Goal: Transaction & Acquisition: Obtain resource

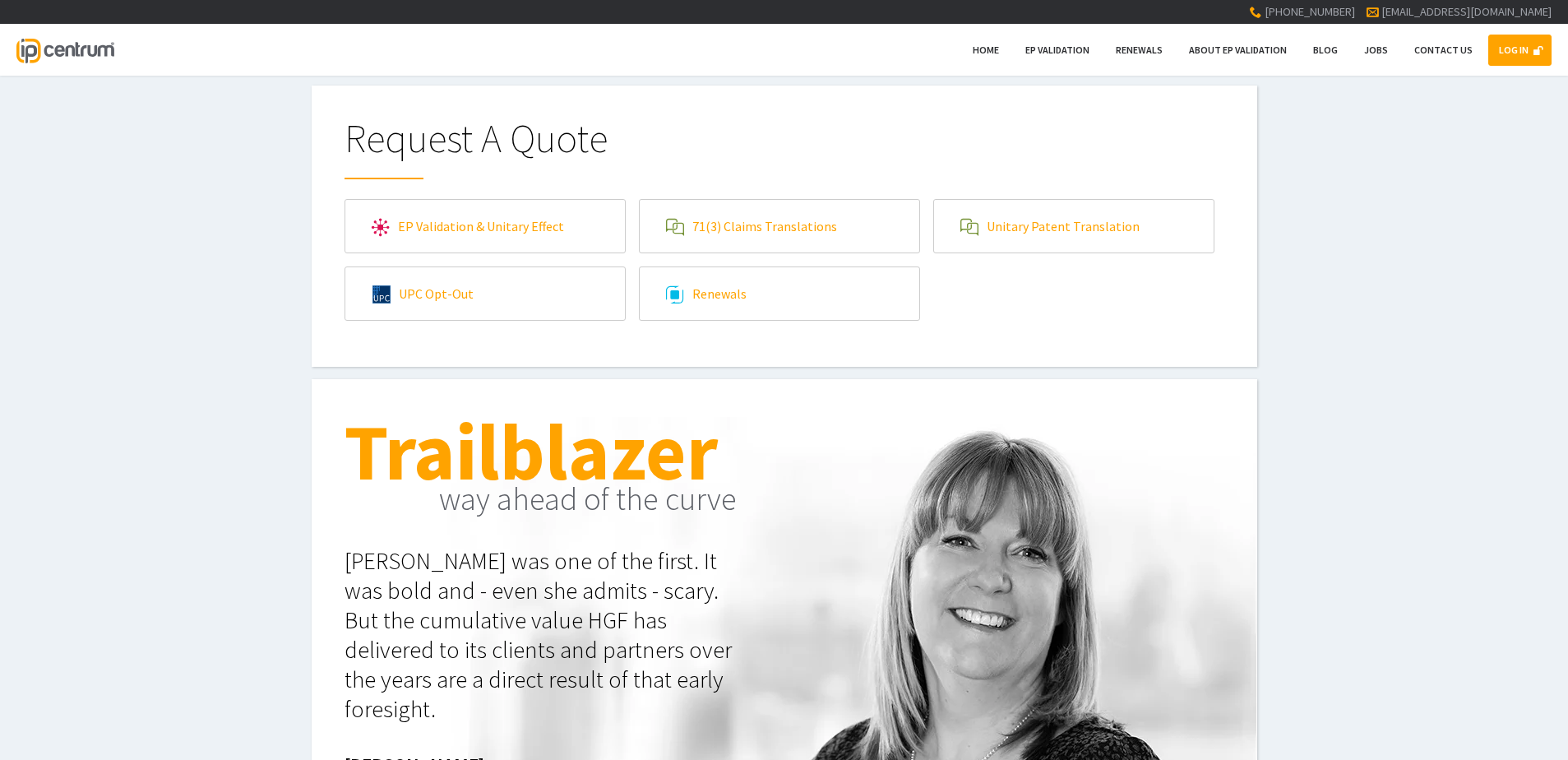
type input"] "[EMAIL_ADDRESS][DOMAIN_NAME]"
click at [751, 35] on link "LOG IN" at bounding box center [1520, 50] width 64 height 31
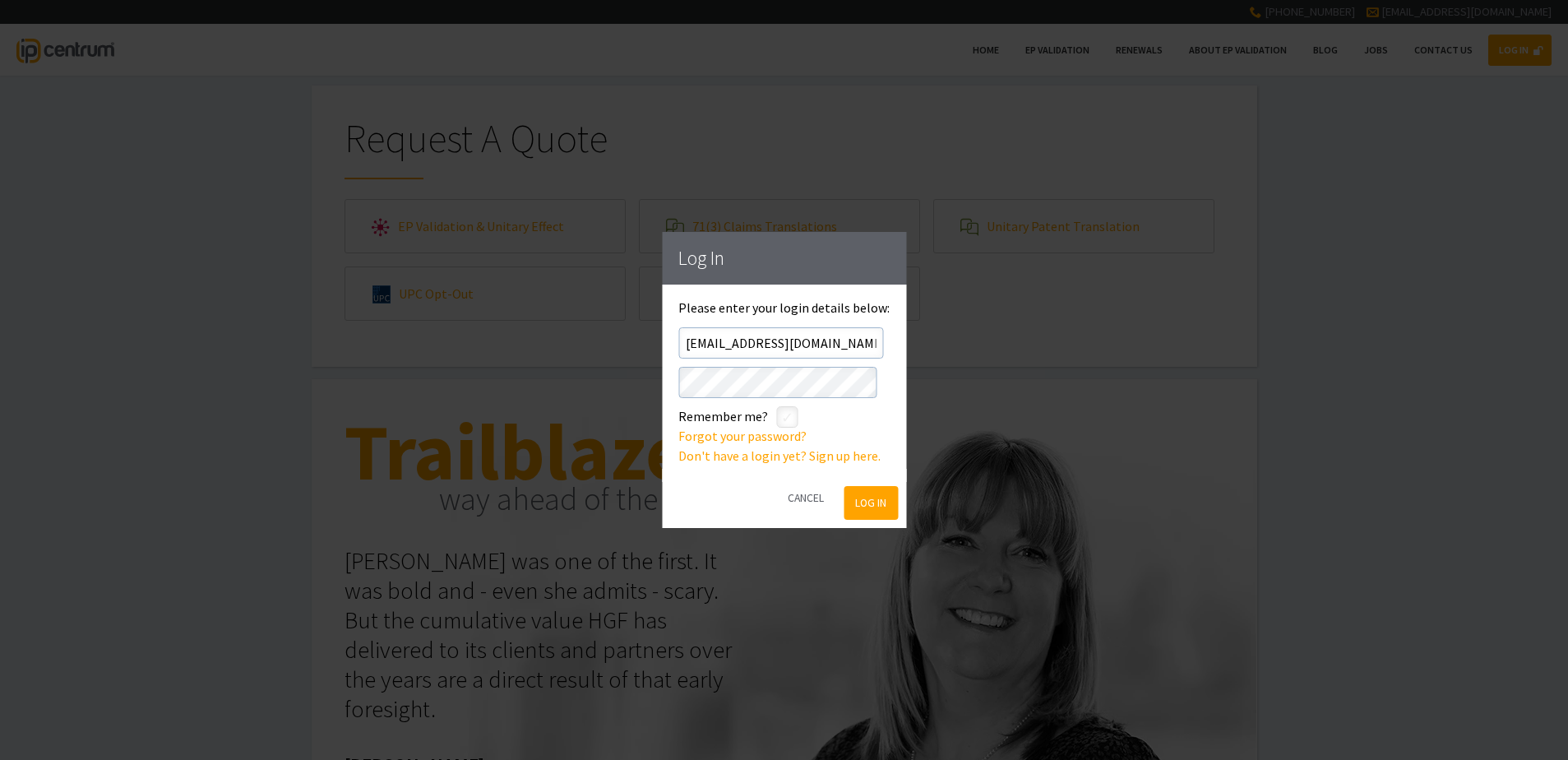
click at [751, 326] on button "Log In" at bounding box center [871, 503] width 53 height 34
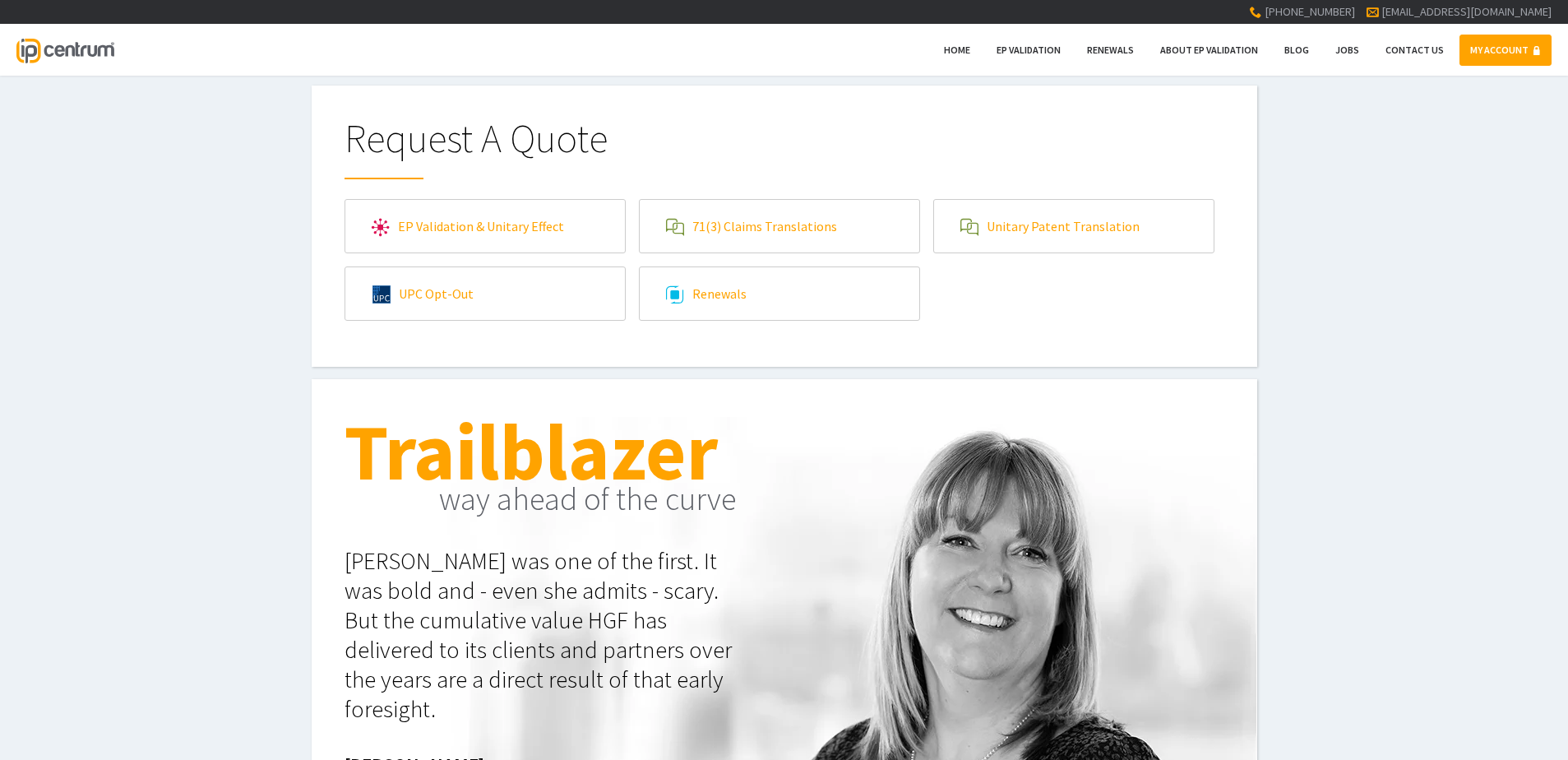
click at [757, 236] on link "71(3) Claims Translations" at bounding box center [779, 226] width 280 height 53
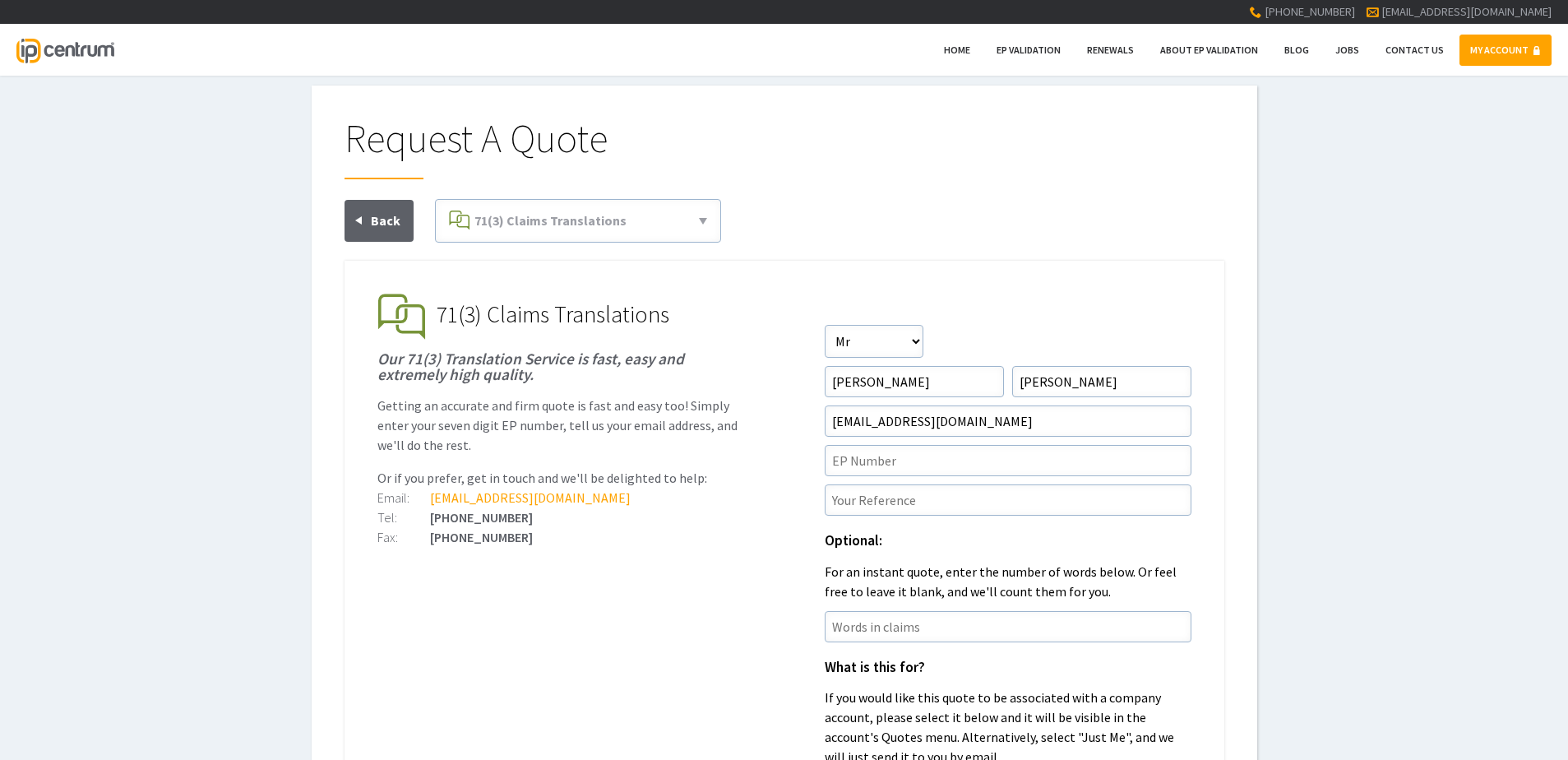
click at [949, 478] on form "Salutation Salutation Mr Mrs Miss Ms Dr Other First Name David Surname Clark Em…" at bounding box center [1008, 637] width 367 height 626
click at [956, 463] on input"] "text" at bounding box center [1008, 460] width 367 height 31
paste input"] "21858446.4"
type input"] "EP21858446.4"
paste input"] "P44540EPN1"
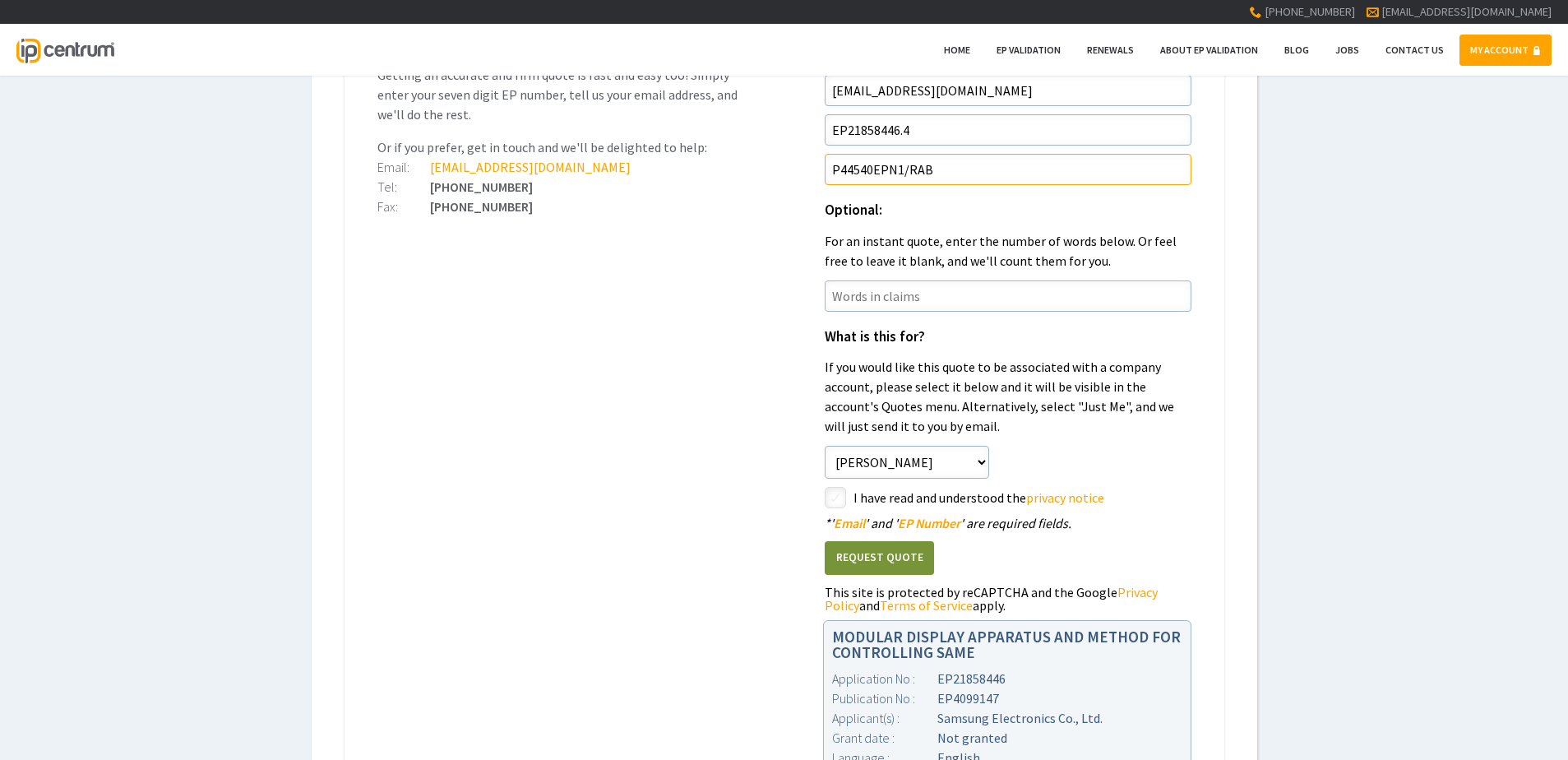
scroll to position [411, 0]
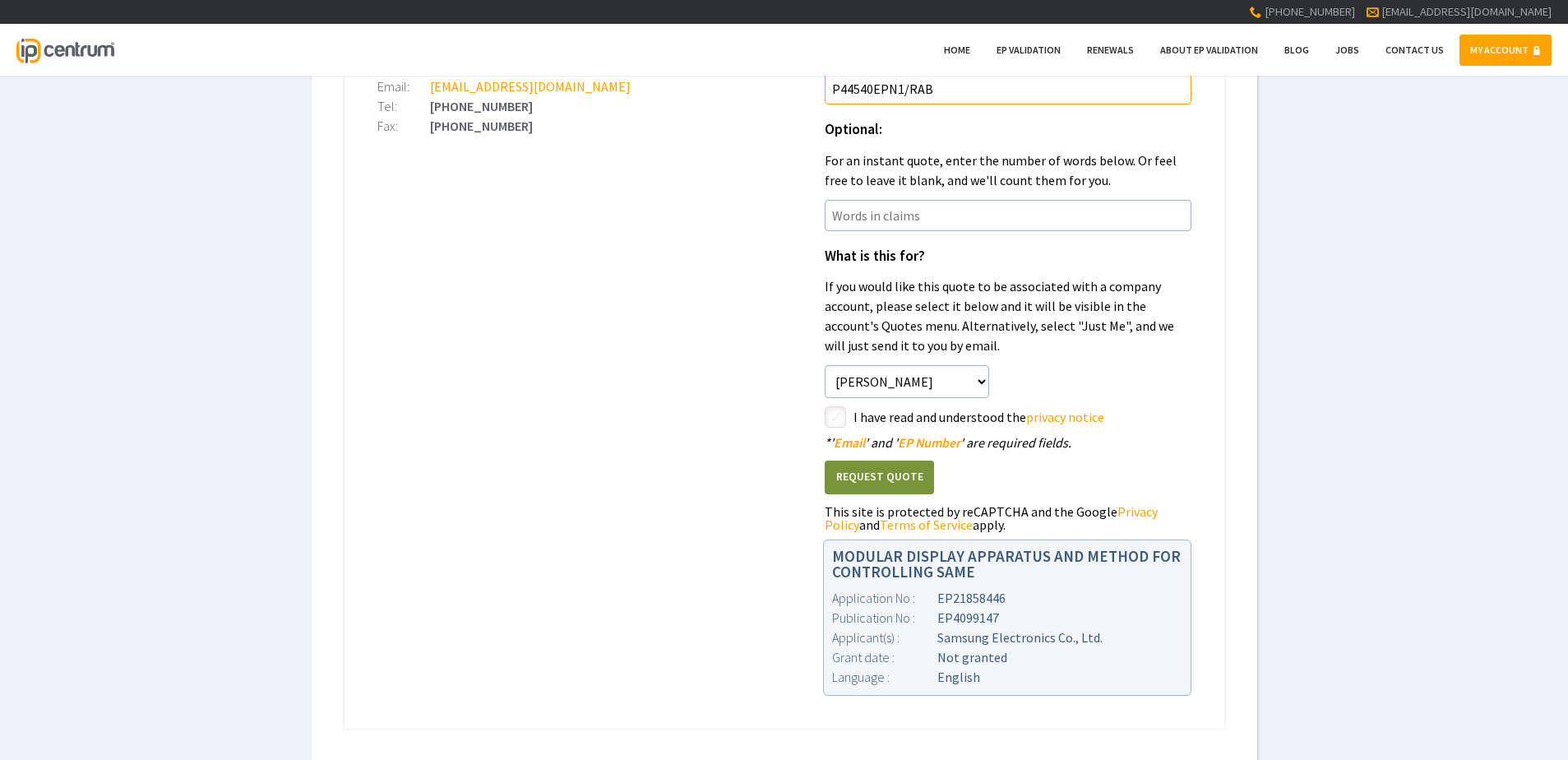
type input"] "P44540EPN1/RAB"
click at [842, 417] on input"] "checkbox" at bounding box center [838, 418] width 19 height 19
checkbox input"] "true"
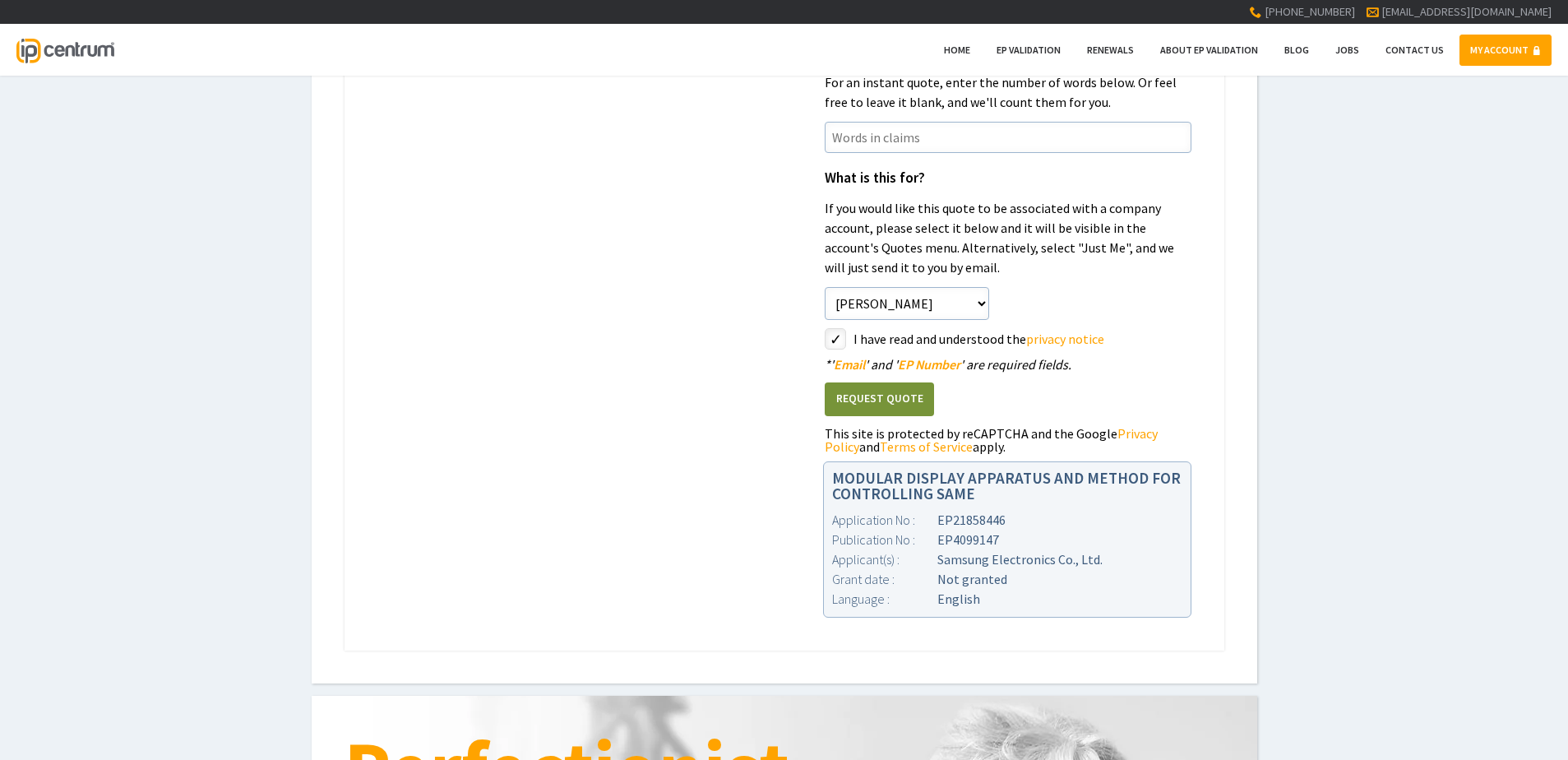
scroll to position [493, 0]
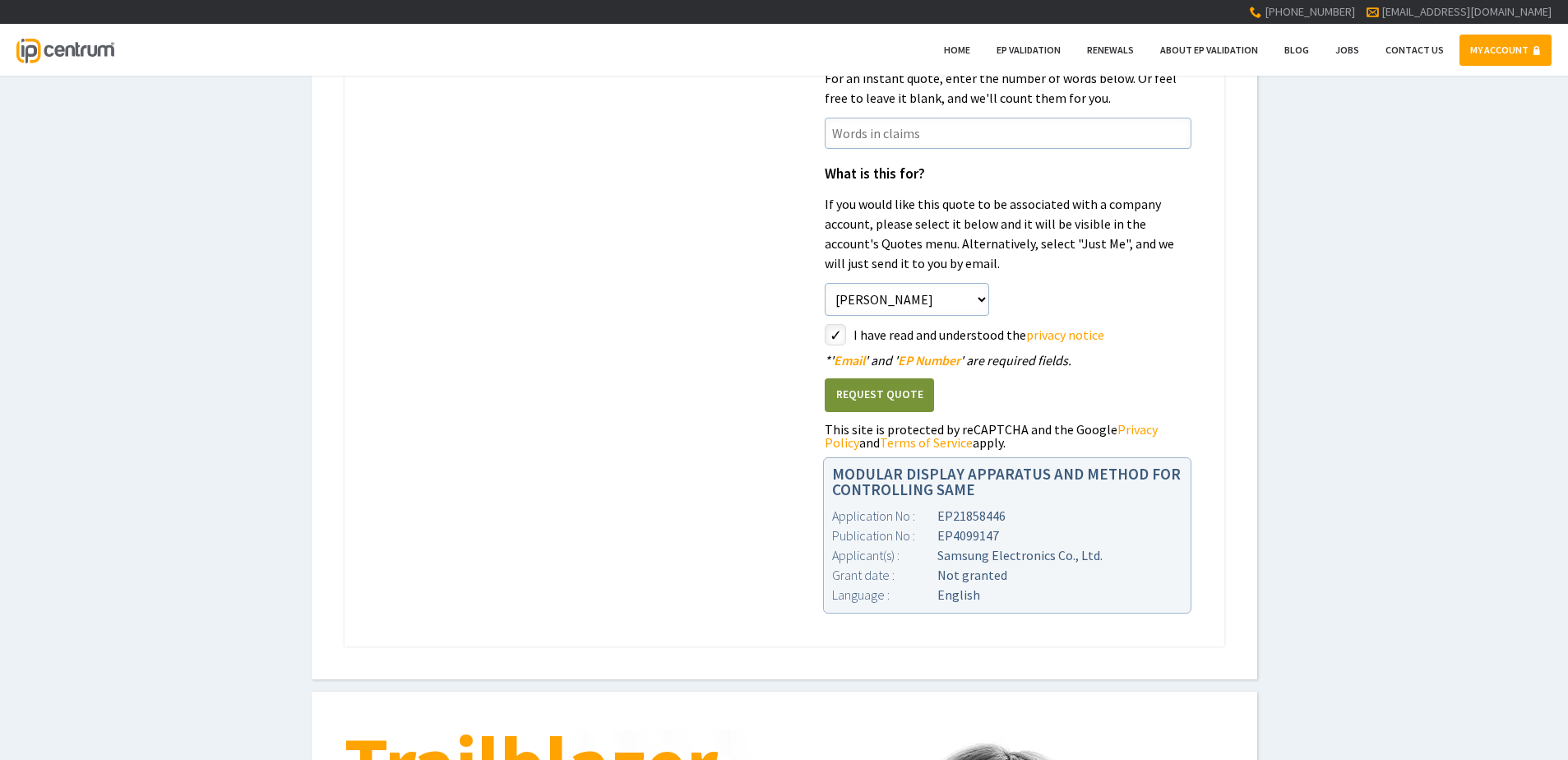
click at [858, 394] on button "Request Quote" at bounding box center [879, 396] width 109 height 34
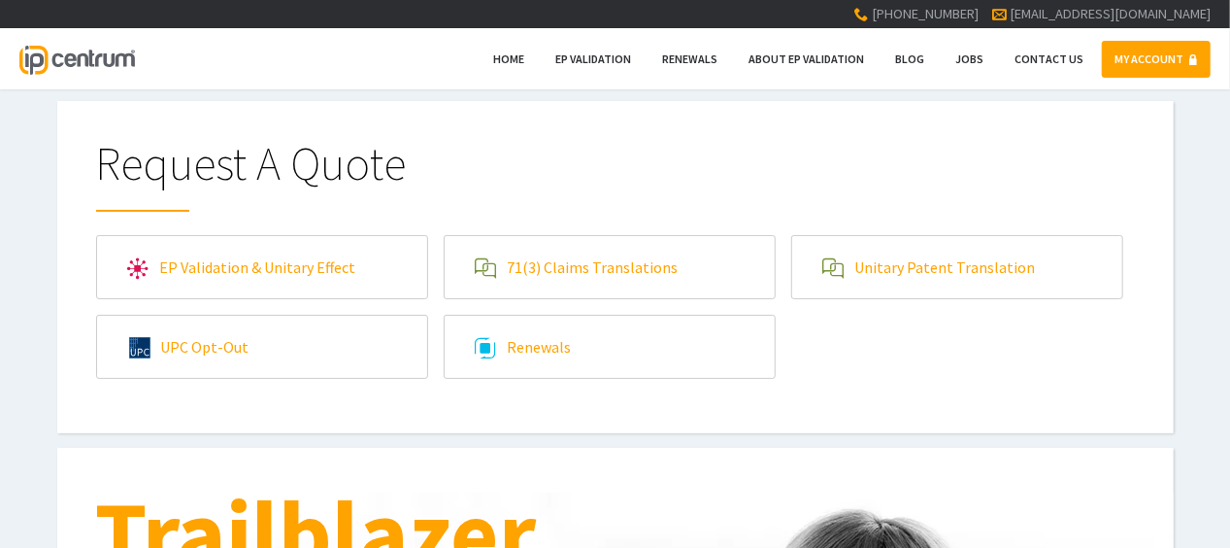
click at [541, 267] on link "71(3) Claims Translations" at bounding box center [610, 267] width 330 height 62
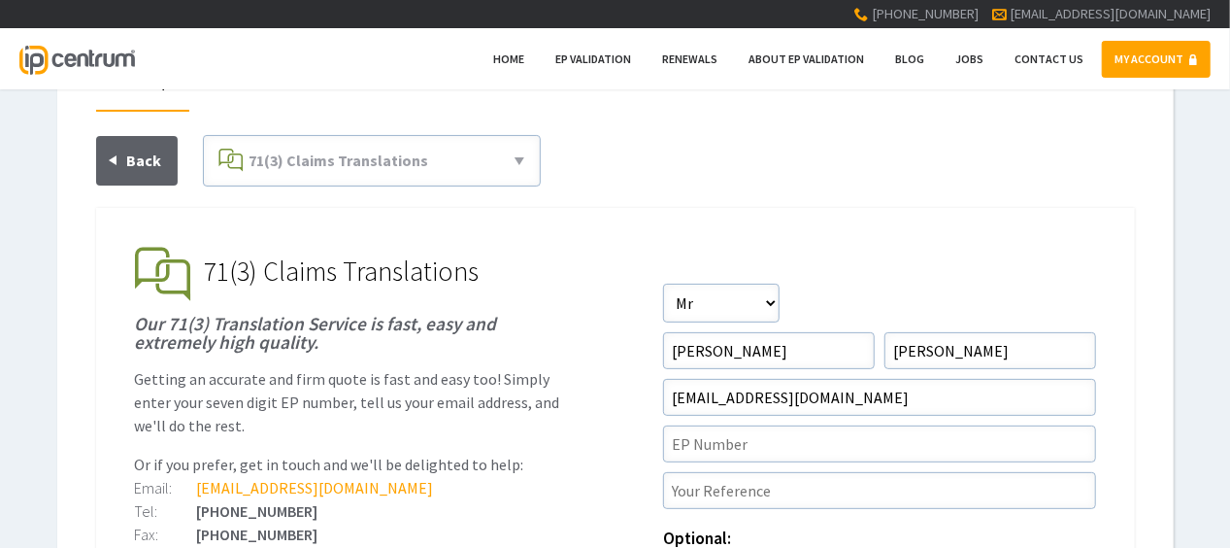
scroll to position [194, 0]
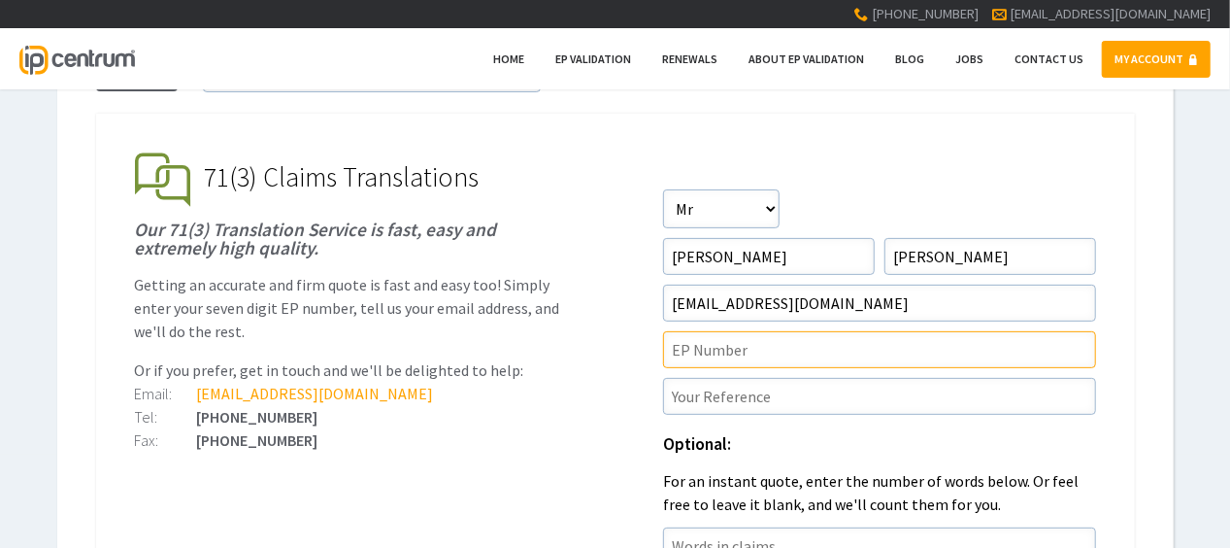
click at [722, 358] on input"] "text" at bounding box center [879, 349] width 433 height 37
paste input"] "P46310EPN1"
type input"] "EP"
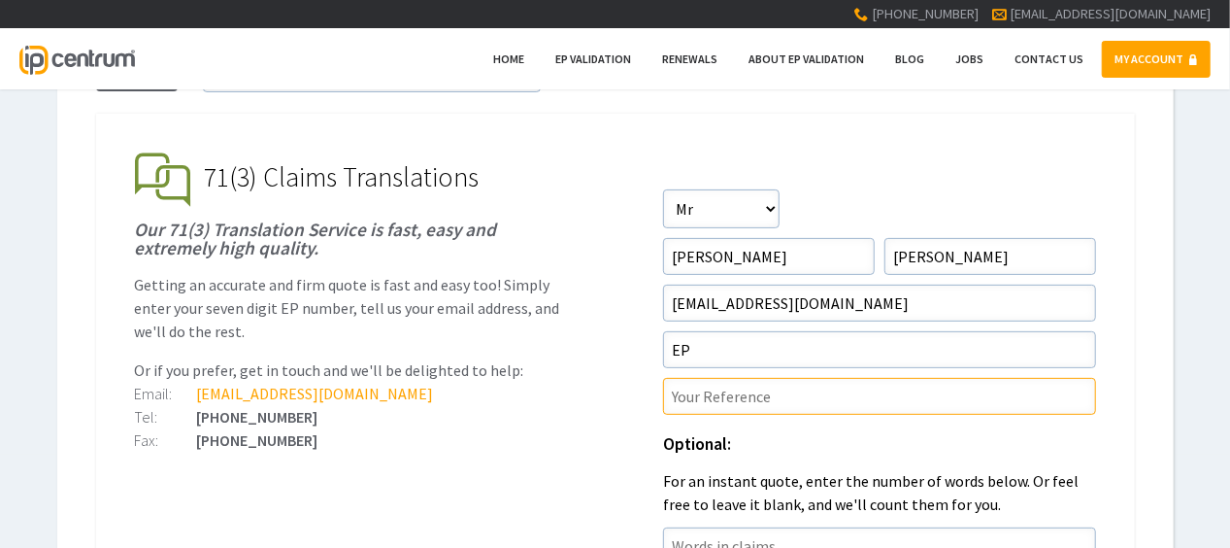
click at [736, 385] on input"] "text" at bounding box center [879, 396] width 433 height 37
paste input"] "P46310EPN1"
type input"] "P46310EPN1/DHC"
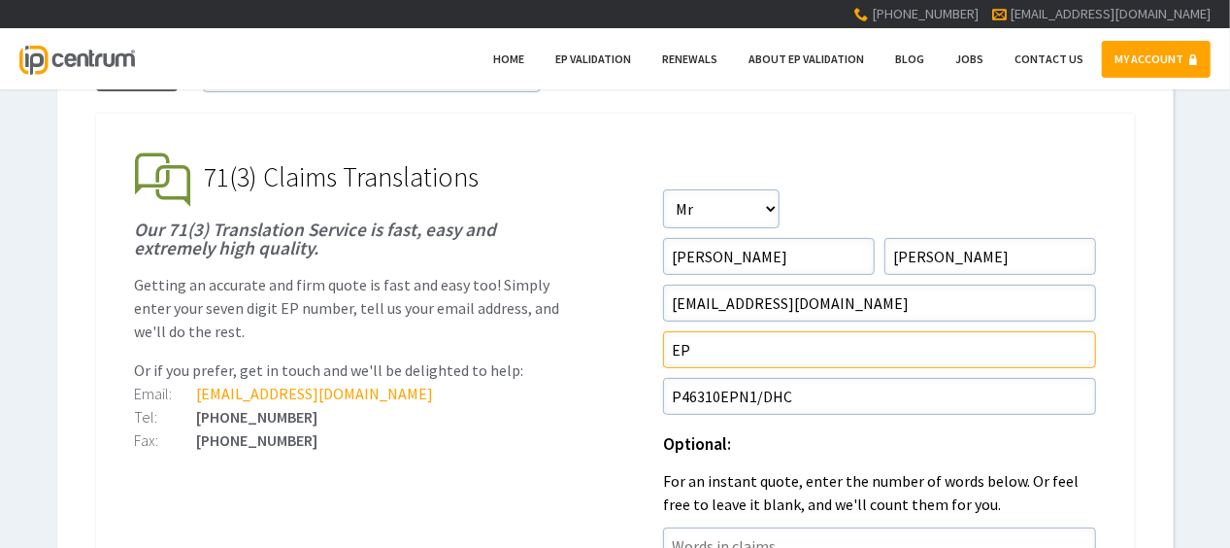
click at [790, 360] on input"] "EP" at bounding box center [879, 349] width 433 height 37
paste input"] "22916797.8"
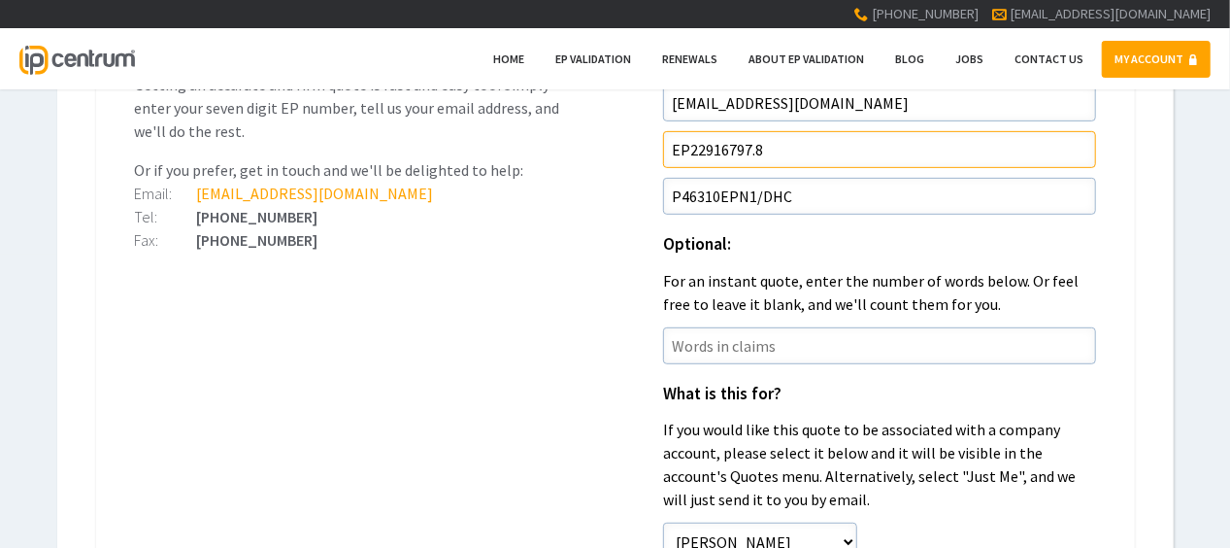
scroll to position [291, 0]
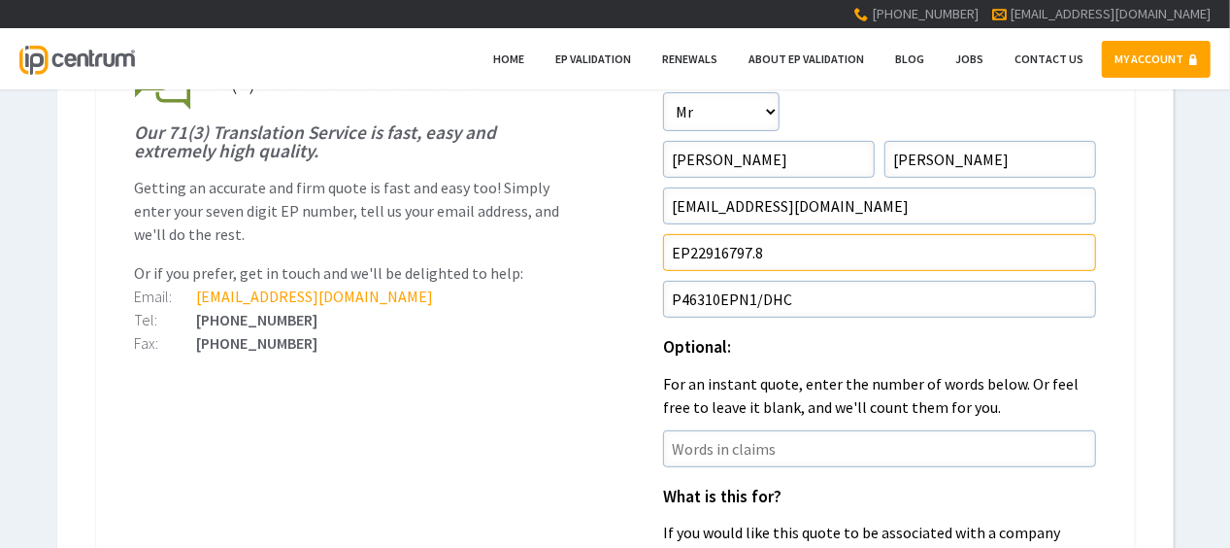
click at [686, 254] on input"] "EP22916797.8" at bounding box center [879, 252] width 433 height 37
type input"] "22916797.8"
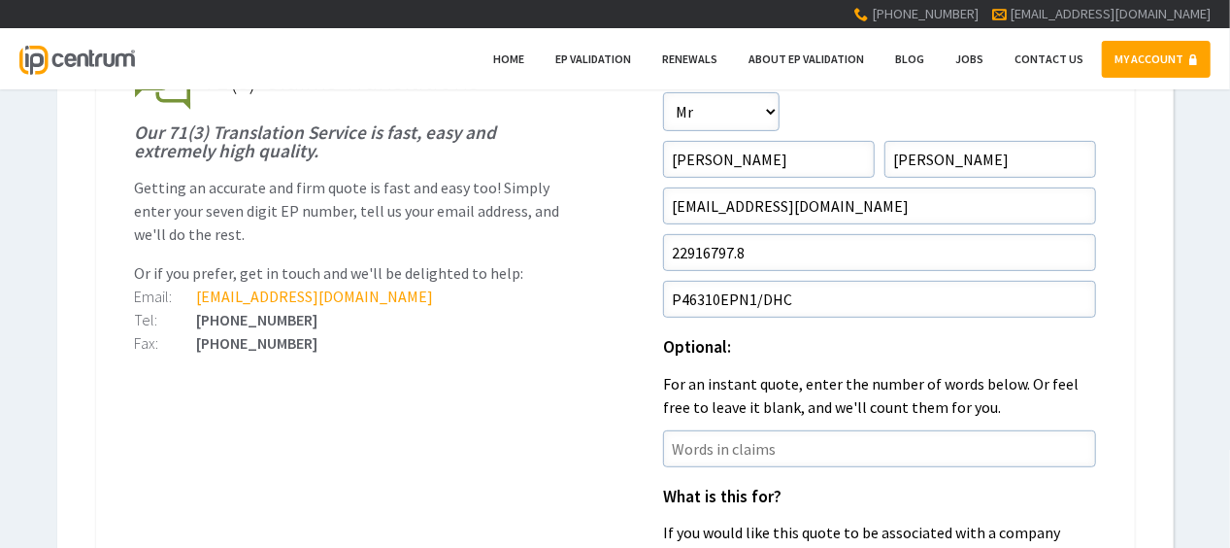
click at [546, 379] on ul "EP Validation & Unitary Effect IP Centrum makes European Patent Validation and …" at bounding box center [615, 536] width 1039 height 1038
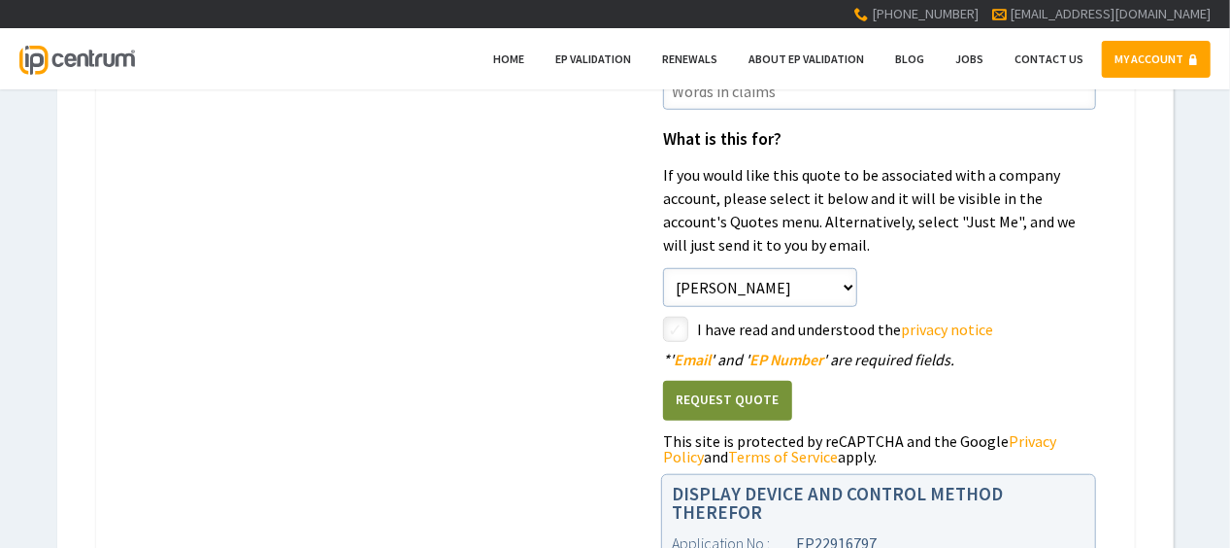
scroll to position [680, 0]
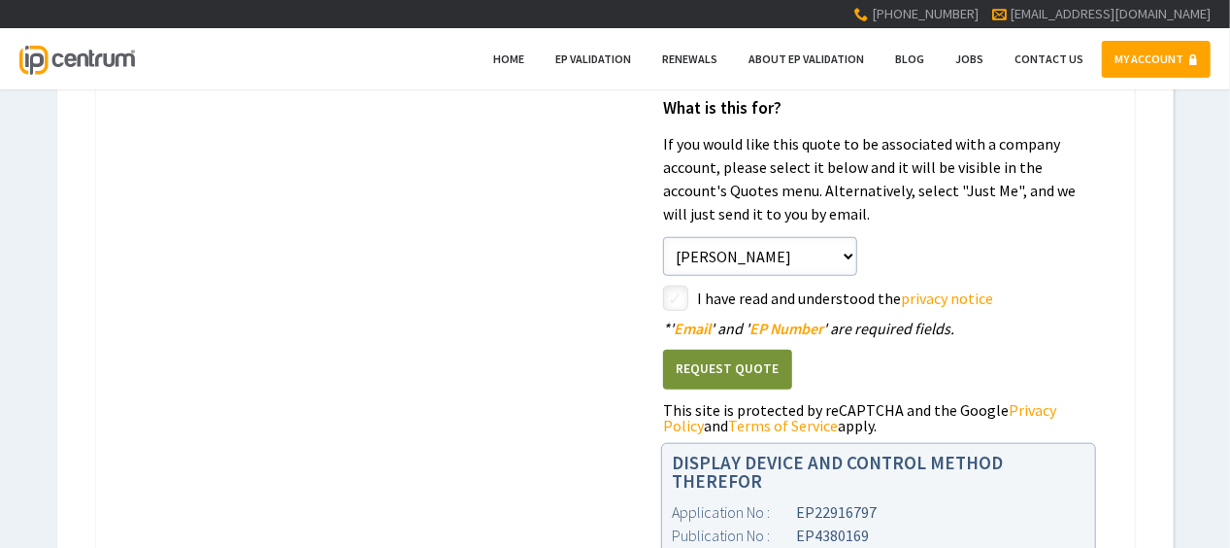
click at [674, 291] on input"] "checkbox" at bounding box center [678, 299] width 23 height 23
checkbox input"] "true"
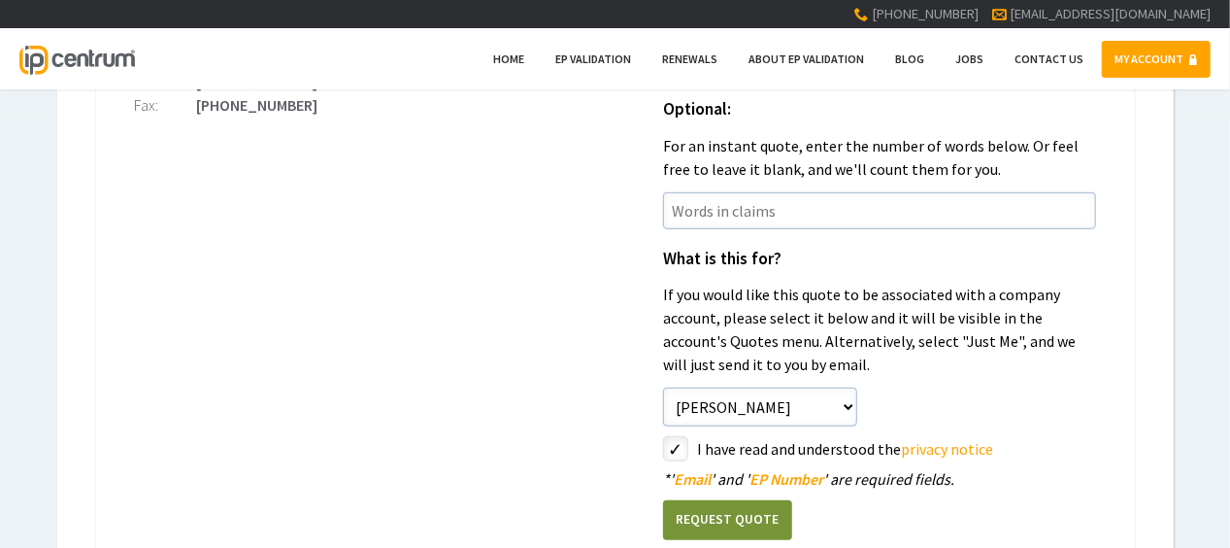
scroll to position [582, 0]
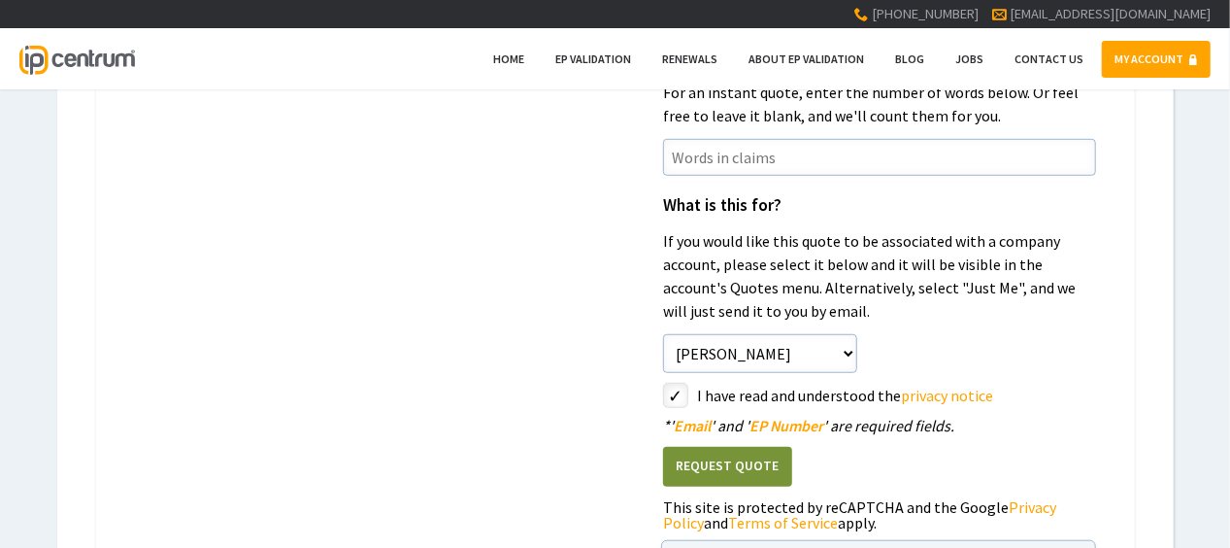
click at [685, 385] on button "Request Quote" at bounding box center [727, 467] width 129 height 40
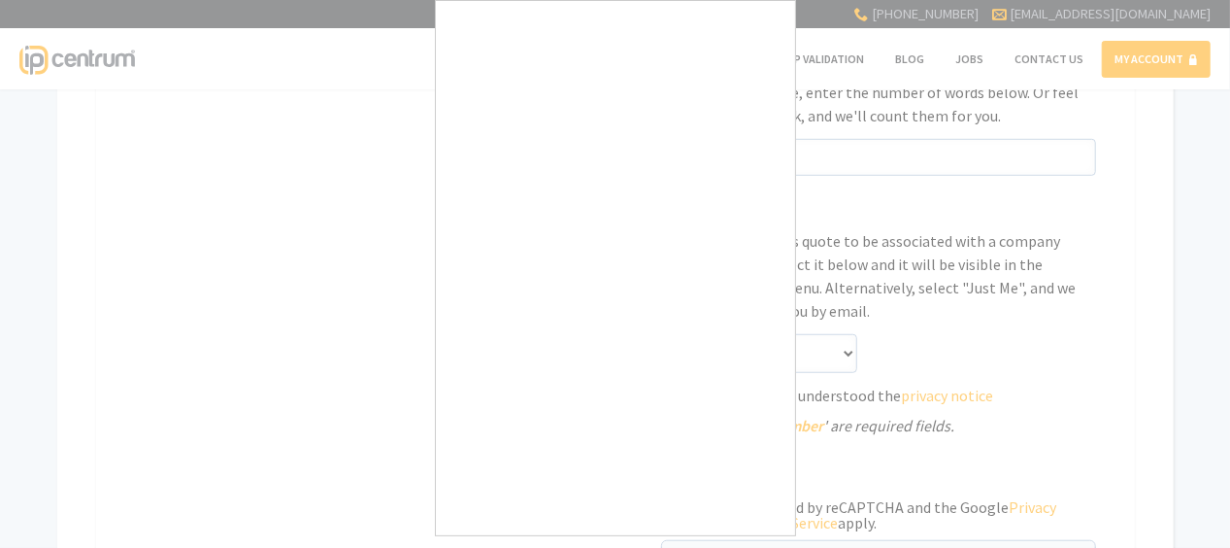
click at [885, 327] on div at bounding box center [615, 274] width 1230 height 548
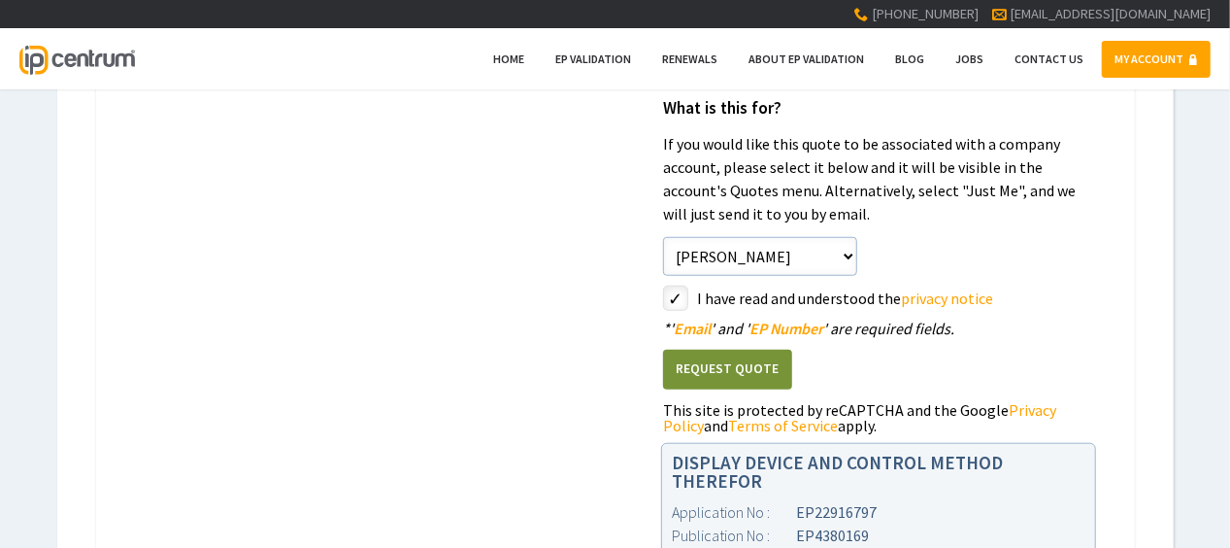
scroll to position [874, 0]
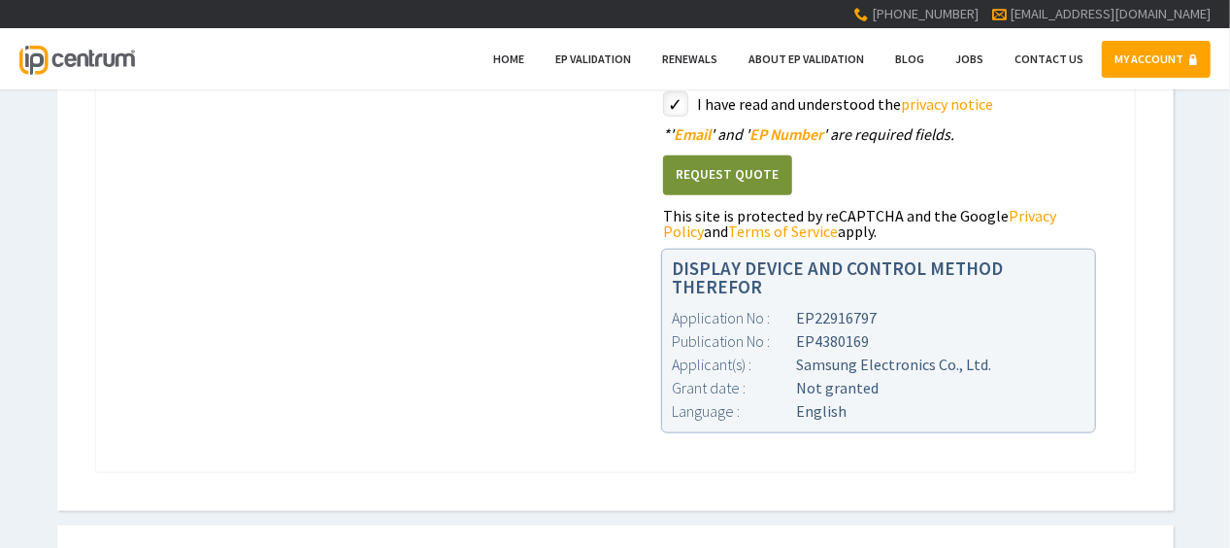
click at [698, 198] on div "Request Quote This site is protected by reCAPTCHA and the Google Privacy Policy…" at bounding box center [879, 190] width 433 height 97
click at [709, 178] on button "Request Quote" at bounding box center [727, 175] width 129 height 40
